Goal: Task Accomplishment & Management: Manage account settings

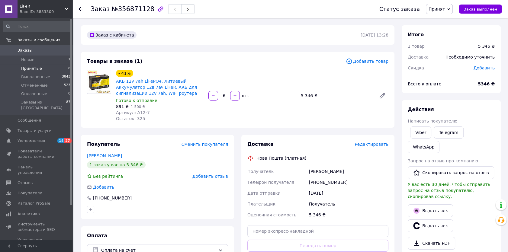
click at [28, 68] on span "Принятые" at bounding box center [31, 68] width 21 height 5
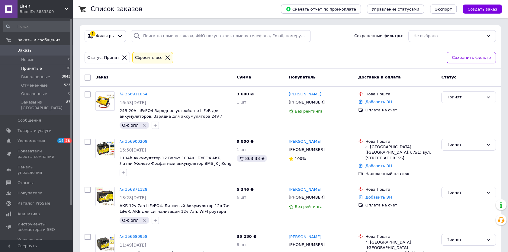
click at [165, 57] on icon at bounding box center [167, 57] width 5 height 5
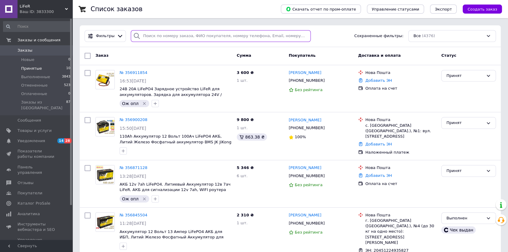
click at [165, 36] on input "search" at bounding box center [221, 36] width 180 height 12
paste input "356911854"
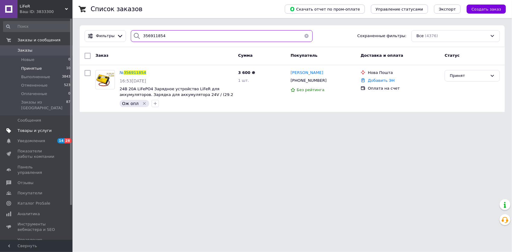
type input "356911854"
click at [449, 119] on html "LiFeR Ваш ID: 3833300 Сайт LiFeR Кабинет покупателя Проверить состояние системы…" at bounding box center [256, 59] width 512 height 119
click at [75, 30] on div "Список заказов Скачать отчет по пром-оплате Управление статусами Экспорт Создат…" at bounding box center [293, 59] width 440 height 119
click at [26, 49] on span "Заказы" at bounding box center [25, 50] width 15 height 5
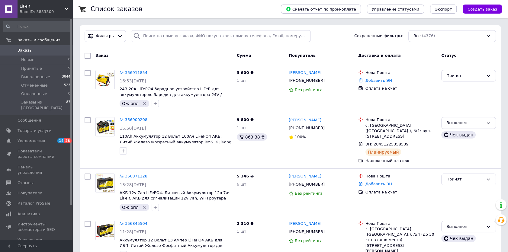
click at [168, 36] on input "search" at bounding box center [221, 36] width 180 height 12
paste input "[PHONE_NUMBER]"
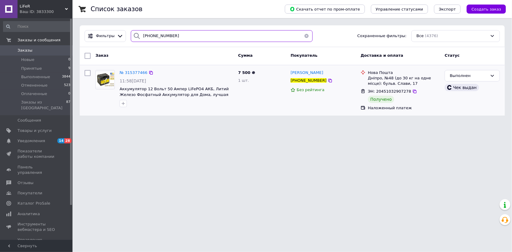
type input "[PHONE_NUMBER]"
click at [22, 128] on span "Товары и услуги" at bounding box center [35, 130] width 34 height 5
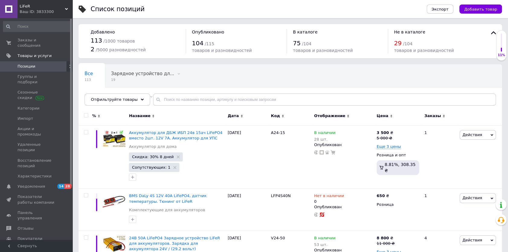
click at [202, 98] on input "text" at bounding box center [324, 100] width 343 height 12
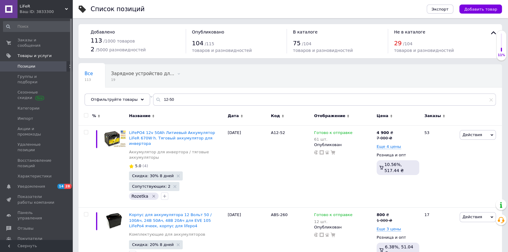
click at [157, 100] on input "12-50" at bounding box center [324, 100] width 343 height 12
click at [287, 132] on icon at bounding box center [289, 133] width 4 height 4
drag, startPoint x: 286, startPoint y: 133, endPoint x: 272, endPoint y: 132, distance: 14.5
click at [272, 132] on input "A12-52" at bounding box center [288, 132] width 39 height 9
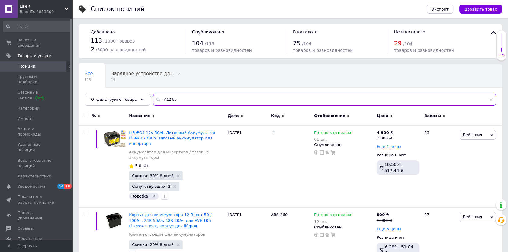
click at [187, 98] on input "A12-50" at bounding box center [324, 100] width 343 height 12
paste input "2"
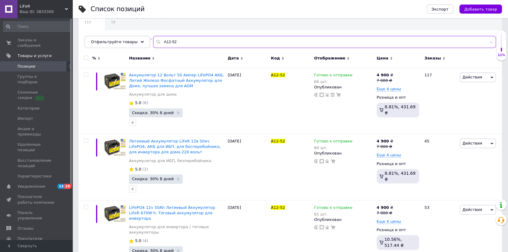
scroll to position [73, 0]
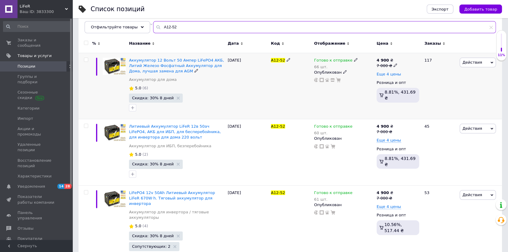
type input "A12-52"
click at [380, 74] on span "Еще 4 цены" at bounding box center [389, 74] width 24 height 5
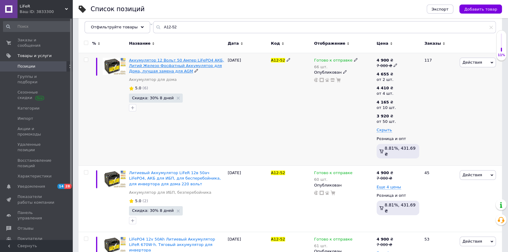
click at [162, 64] on span "Аккумулятор 12 Вольт 50 Ампер LiFePO4 АКБ, Литий Железо Фосфатный Аккумулятор д…" at bounding box center [176, 65] width 95 height 15
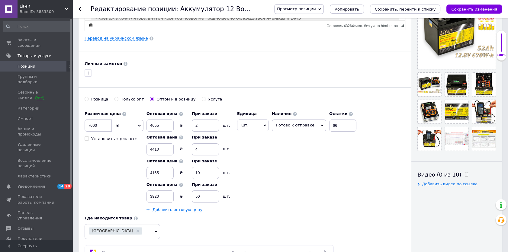
scroll to position [137, 0]
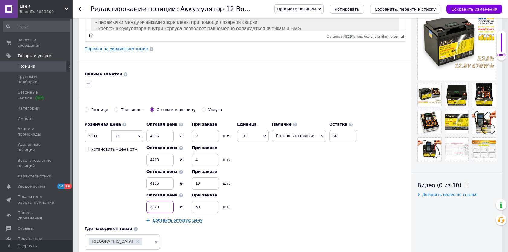
drag, startPoint x: 146, startPoint y: 207, endPoint x: 141, endPoint y: 207, distance: 4.5
click at [141, 207] on div "Розничная цена 7000 ₴ $ € CHF £ ¥ PLN ₸ MDL HUF KGS CN¥ TRY ₩ lei Установить «ц…" at bounding box center [222, 171] width 275 height 105
drag, startPoint x: 204, startPoint y: 207, endPoint x: 189, endPoint y: 206, distance: 15.7
click at [189, 206] on div "Оптовая цена ₴ При заказе 50 шт." at bounding box center [191, 202] width 88 height 24
click at [124, 196] on div "Розничная цена 7000 ₴ $ € CHF £ ¥ PLN ₸ MDL HUF KGS CN¥ TRY ₩ lei Установить «ц…" at bounding box center [222, 171] width 275 height 105
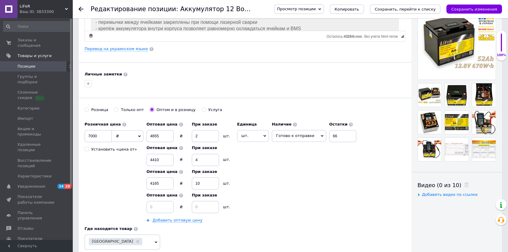
click at [412, 9] on icon "Сохранить, перейти к списку" at bounding box center [405, 9] width 61 height 5
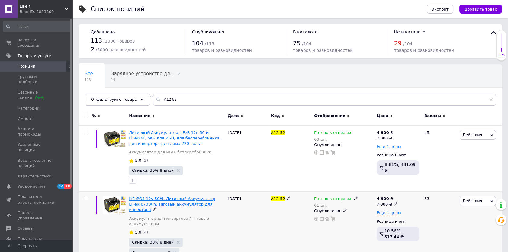
click at [152, 200] on span "LiFePO4 12v 50Ah Литиевый Аккумулятор LiFeR 670W·h. Тяговый аккумулятор для инв…" at bounding box center [172, 204] width 86 height 15
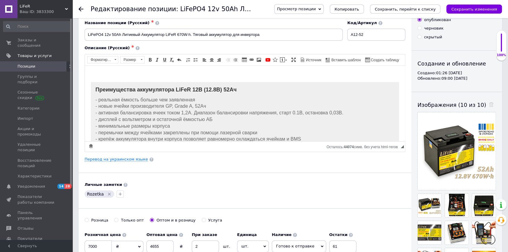
scroll to position [165, 0]
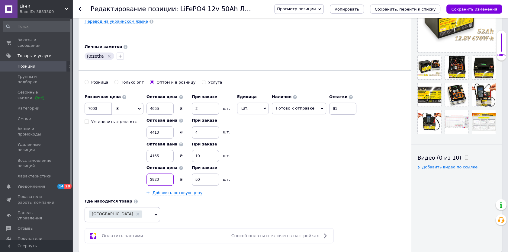
drag, startPoint x: 146, startPoint y: 180, endPoint x: 142, endPoint y: 180, distance: 3.6
click at [142, 180] on div "Розничная цена 7000 ₴ $ € CHF £ ¥ PLN ₸ MDL HUF KGS CN¥ TRY ₩ lei Установить «ц…" at bounding box center [222, 143] width 275 height 105
click at [190, 179] on div "Оптовая цена ₴ При заказе 50 шт." at bounding box center [191, 174] width 88 height 24
click at [400, 9] on icon "Сохранить, перейти к списку" at bounding box center [405, 9] width 61 height 5
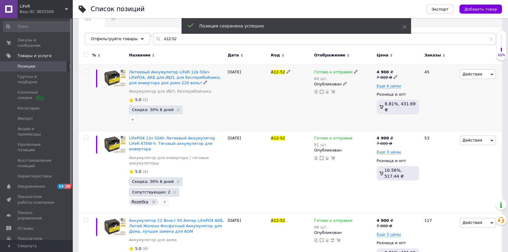
scroll to position [73, 0]
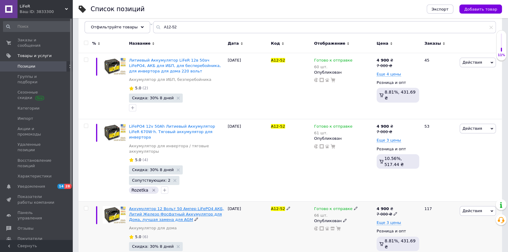
click at [145, 207] on span "Аккумулятор 12 Вольт 50 Ампер LiFePO4 АКБ, Литий Железо Фосфатный Аккумулятор д…" at bounding box center [176, 214] width 95 height 15
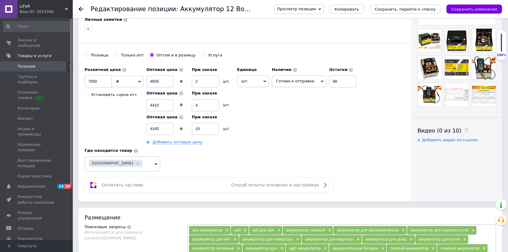
scroll to position [192, 0]
drag, startPoint x: 163, startPoint y: 128, endPoint x: 140, endPoint y: 130, distance: 22.8
click at [140, 128] on div "Розничная цена 7000 ₴ $ € CHF £ ¥ PLN ₸ MDL HUF KGS CN¥ TRY ₩ lei Установить «ц…" at bounding box center [222, 104] width 275 height 81
click at [79, 9] on use at bounding box center [81, 9] width 5 height 5
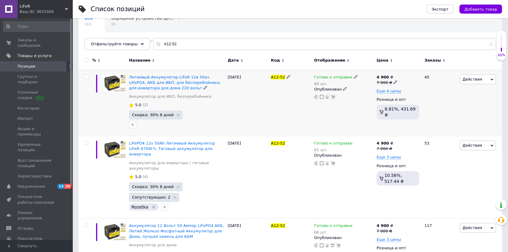
scroll to position [73, 0]
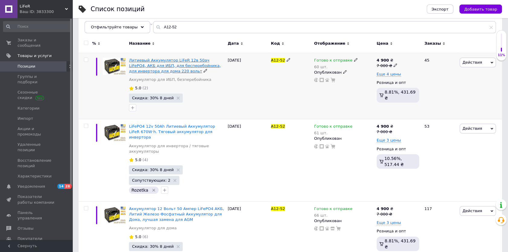
click at [146, 61] on span "Литиевый Аккумулятор LiFeR 12в 50ач LiFePO4, АКБ для ИБП, для бесперебойника, д…" at bounding box center [175, 65] width 92 height 15
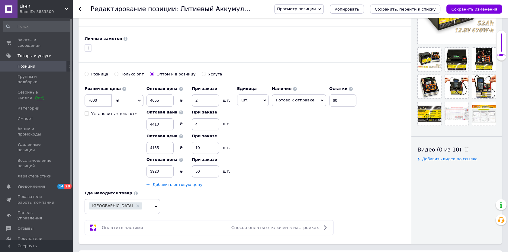
scroll to position [192, 0]
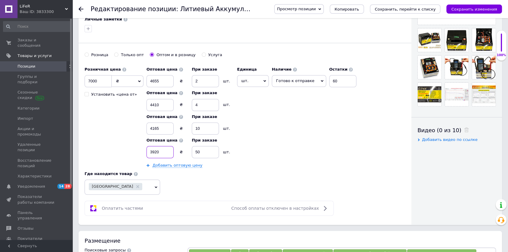
drag, startPoint x: 163, startPoint y: 151, endPoint x: 126, endPoint y: 148, distance: 36.9
click at [126, 148] on div "Розничная цена 7000 ₴ $ € CHF £ ¥ PLN ₸ MDL HUF KGS CN¥ TRY ₩ lei Установить «ц…" at bounding box center [222, 116] width 275 height 105
drag, startPoint x: 204, startPoint y: 149, endPoint x: 157, endPoint y: 150, distance: 46.6
click at [157, 150] on div "Оптовая цена ₴ При заказе 50 шт." at bounding box center [191, 147] width 88 height 24
click at [122, 147] on div "Розничная цена 7000 ₴ $ € CHF £ ¥ PLN ₸ MDL HUF KGS CN¥ TRY ₩ lei Установить «ц…" at bounding box center [222, 116] width 275 height 105
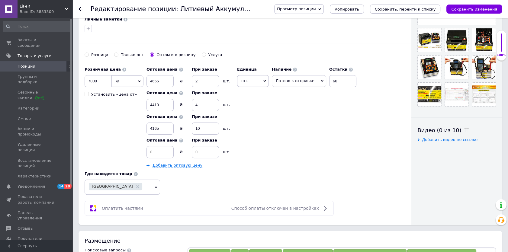
click at [417, 8] on icon "Сохранить, перейти к списку" at bounding box center [405, 9] width 61 height 5
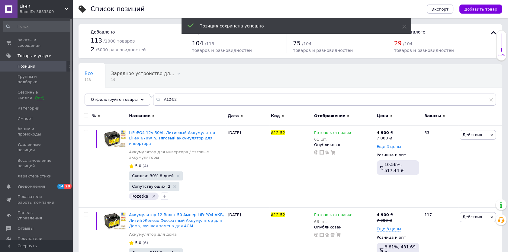
click at [75, 134] on div "Список позиций Экспорт Добавить товар Добавлено 113 / 1000 товаров 2 / 5000 раз…" at bounding box center [291, 173] width 436 height 346
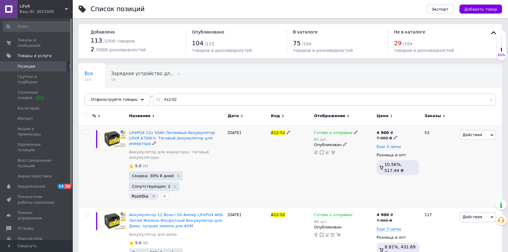
click at [381, 147] on span "Еще 3 цены" at bounding box center [389, 146] width 24 height 5
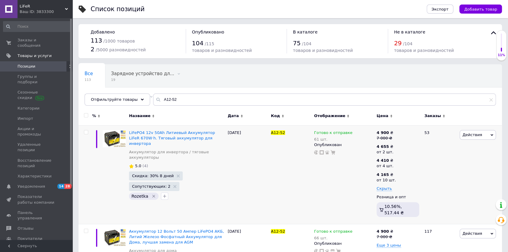
click at [76, 143] on div "Список позиций Экспорт Добавить товар Добавлено 113 / 1000 товаров 2 / 5000 раз…" at bounding box center [291, 181] width 436 height 363
